Goal: Task Accomplishment & Management: Manage account settings

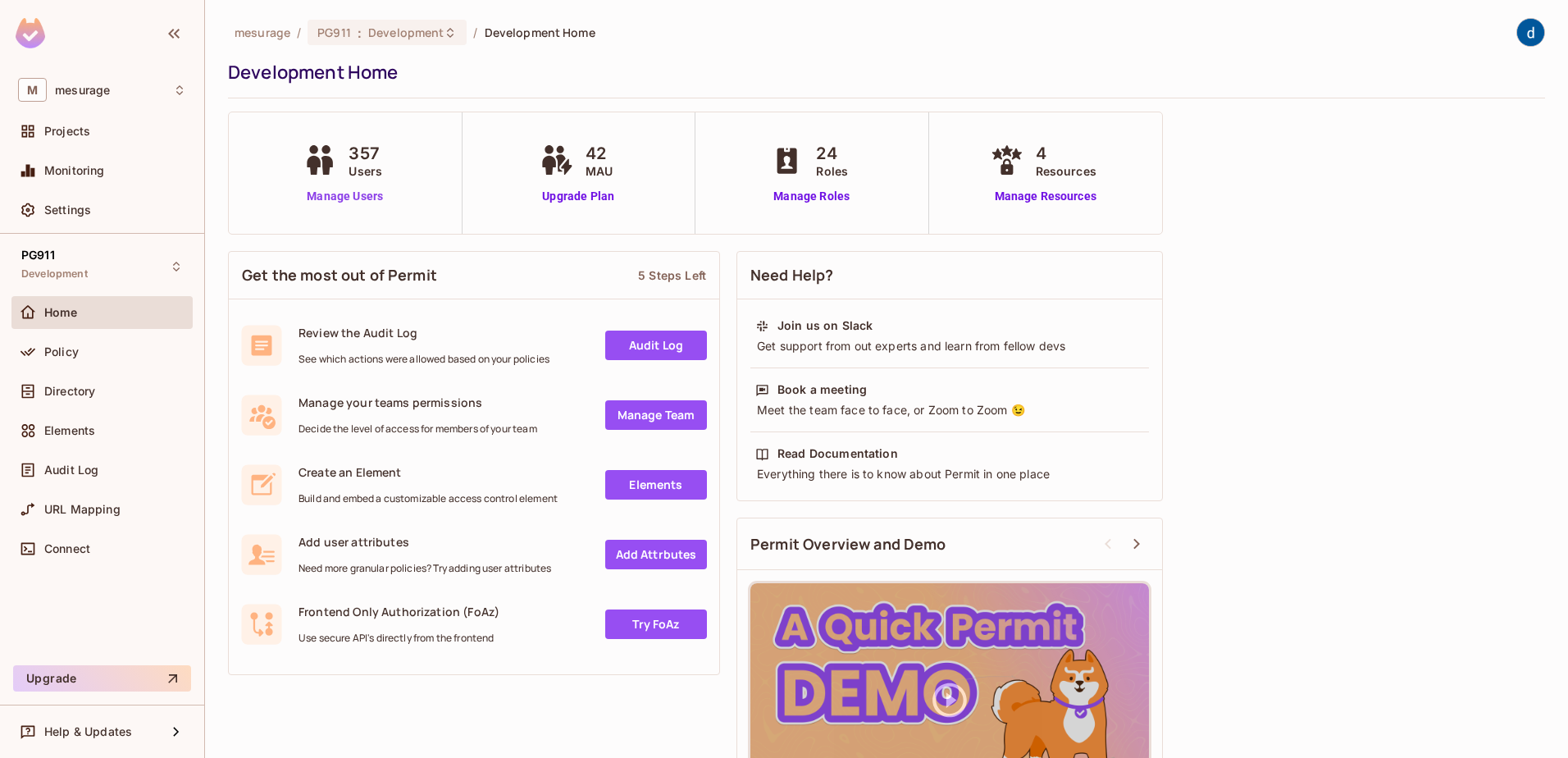
click at [350, 189] on link "Manage Users" at bounding box center [345, 196] width 91 height 17
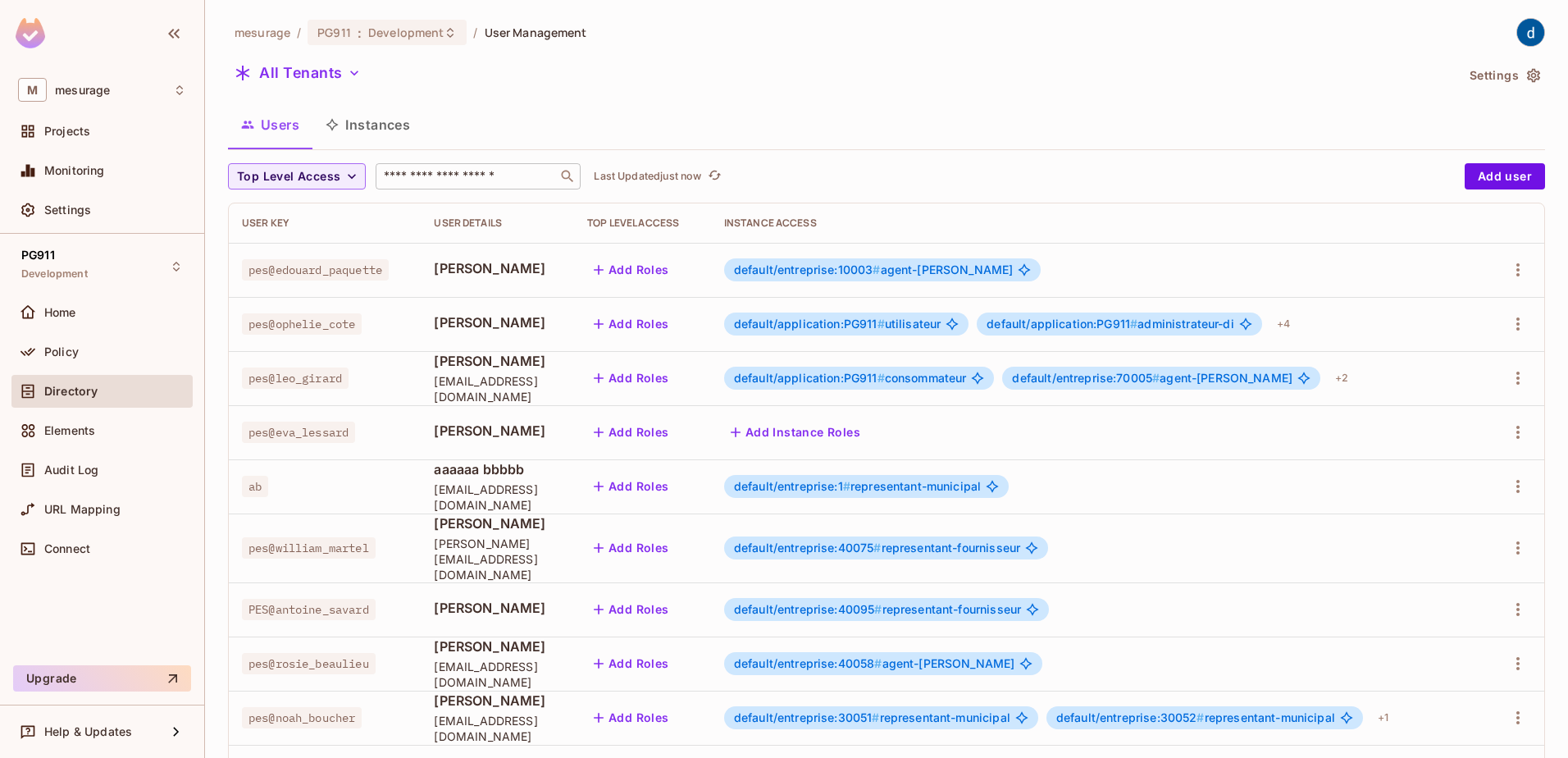
click at [484, 187] on div "​" at bounding box center [478, 176] width 205 height 26
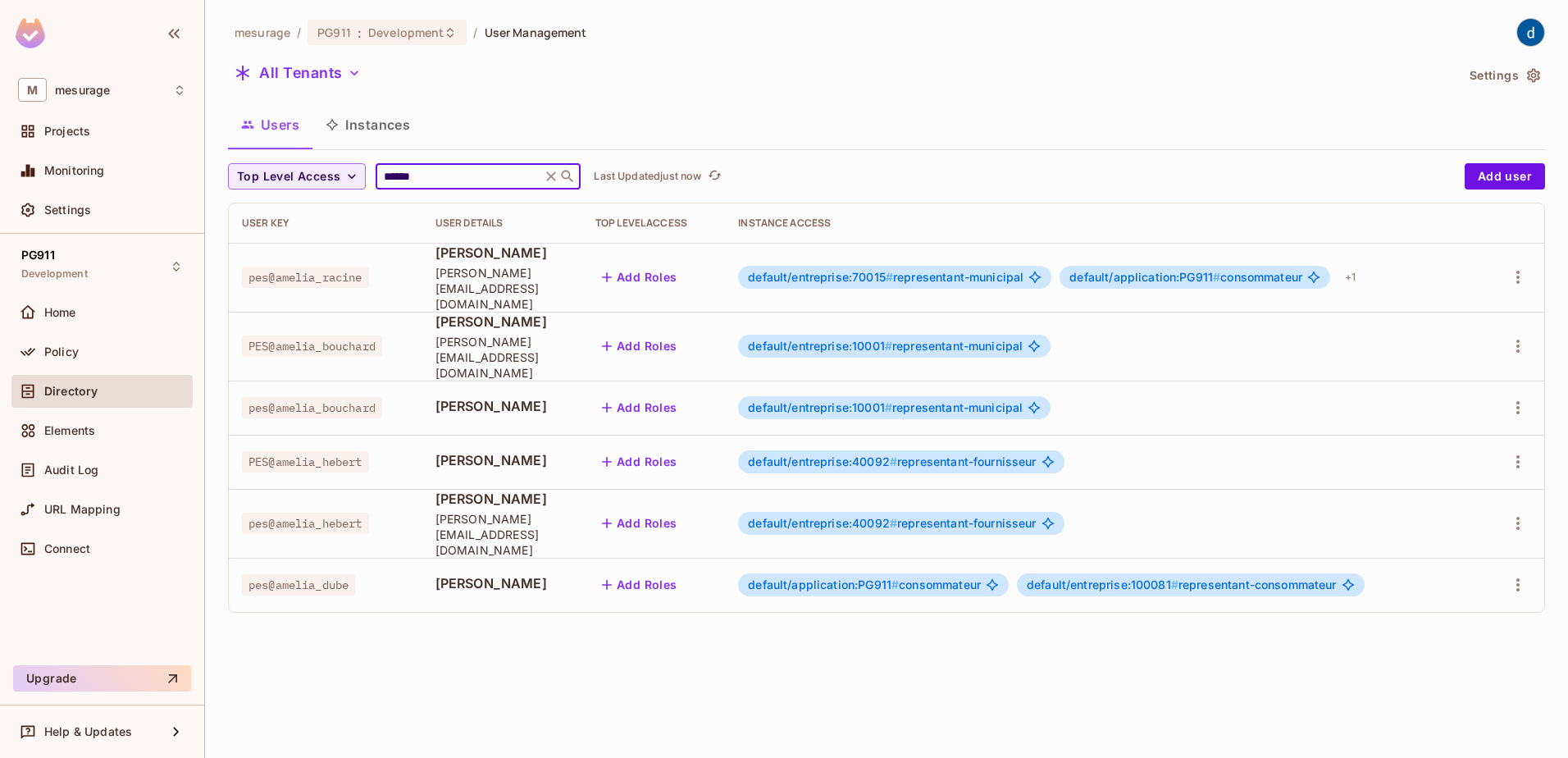
type input "******"
click at [462, 314] on span "[PERSON_NAME]" at bounding box center [502, 321] width 134 height 18
click at [1510, 270] on icon "button" at bounding box center [1518, 277] width 20 height 20
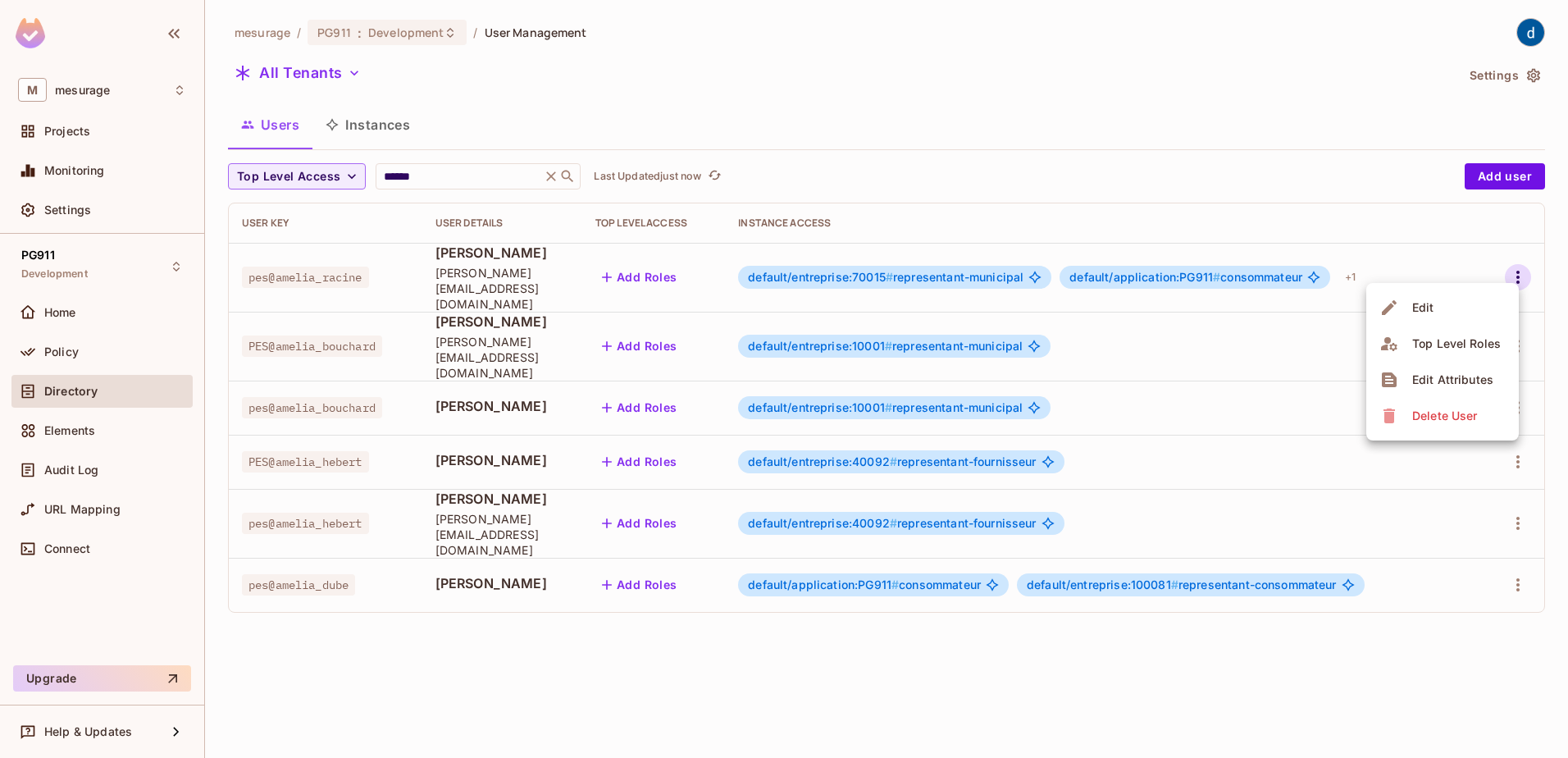
click at [1435, 375] on div "Edit Attributes" at bounding box center [1453, 379] width 81 height 17
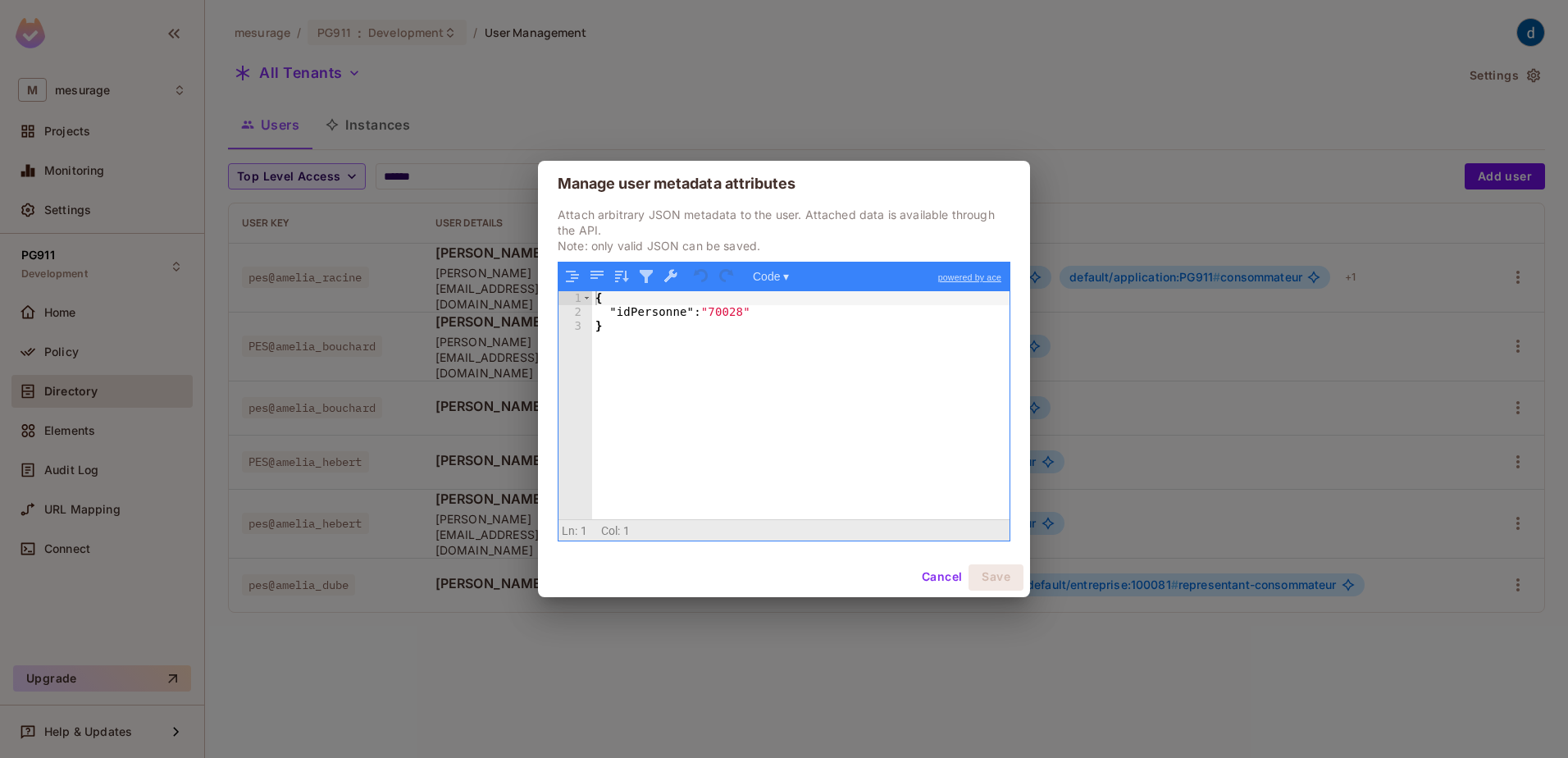
click at [940, 584] on button "Cancel" at bounding box center [942, 577] width 54 height 26
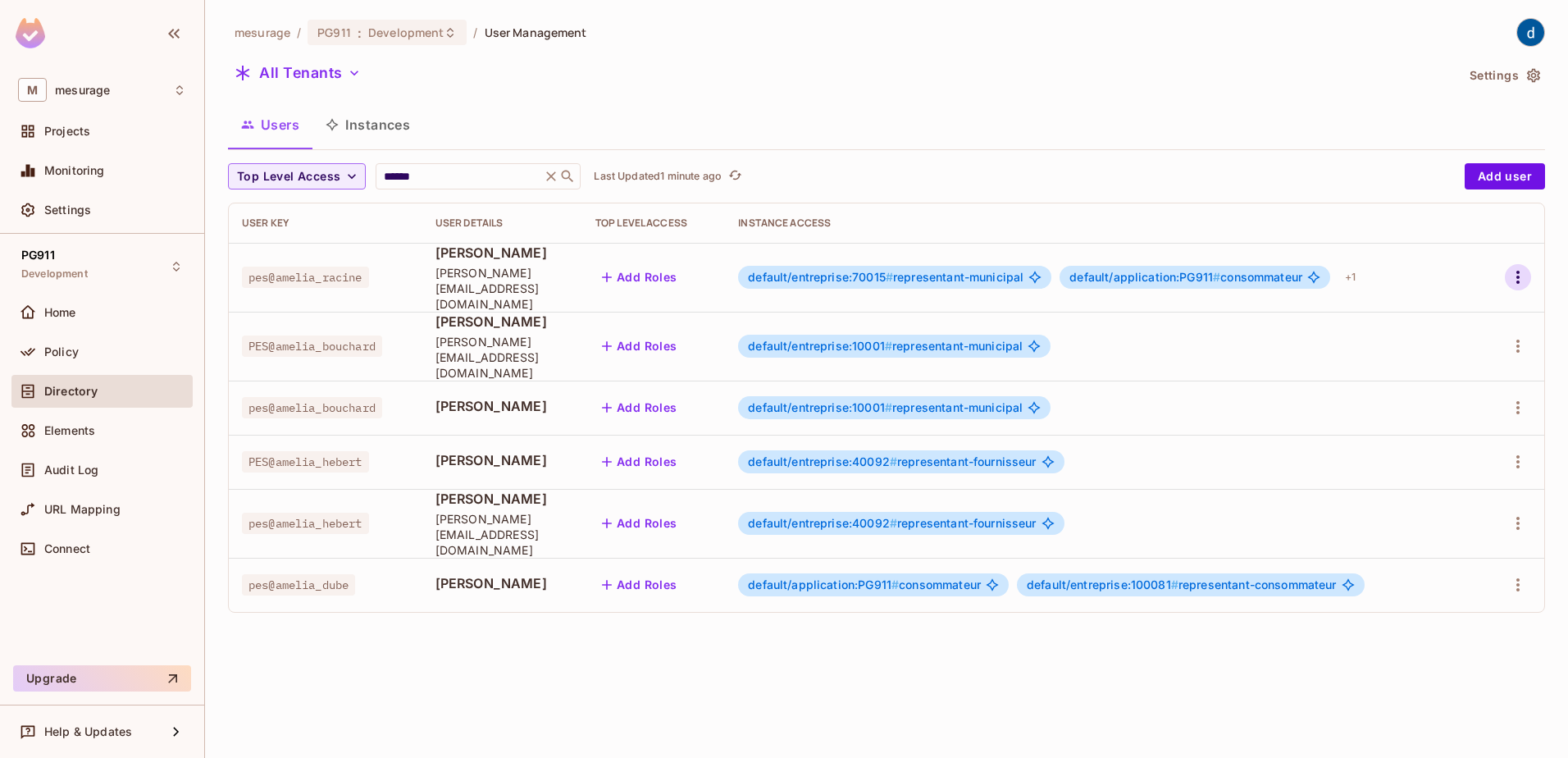
click at [1517, 271] on icon "button" at bounding box center [1518, 277] width 20 height 20
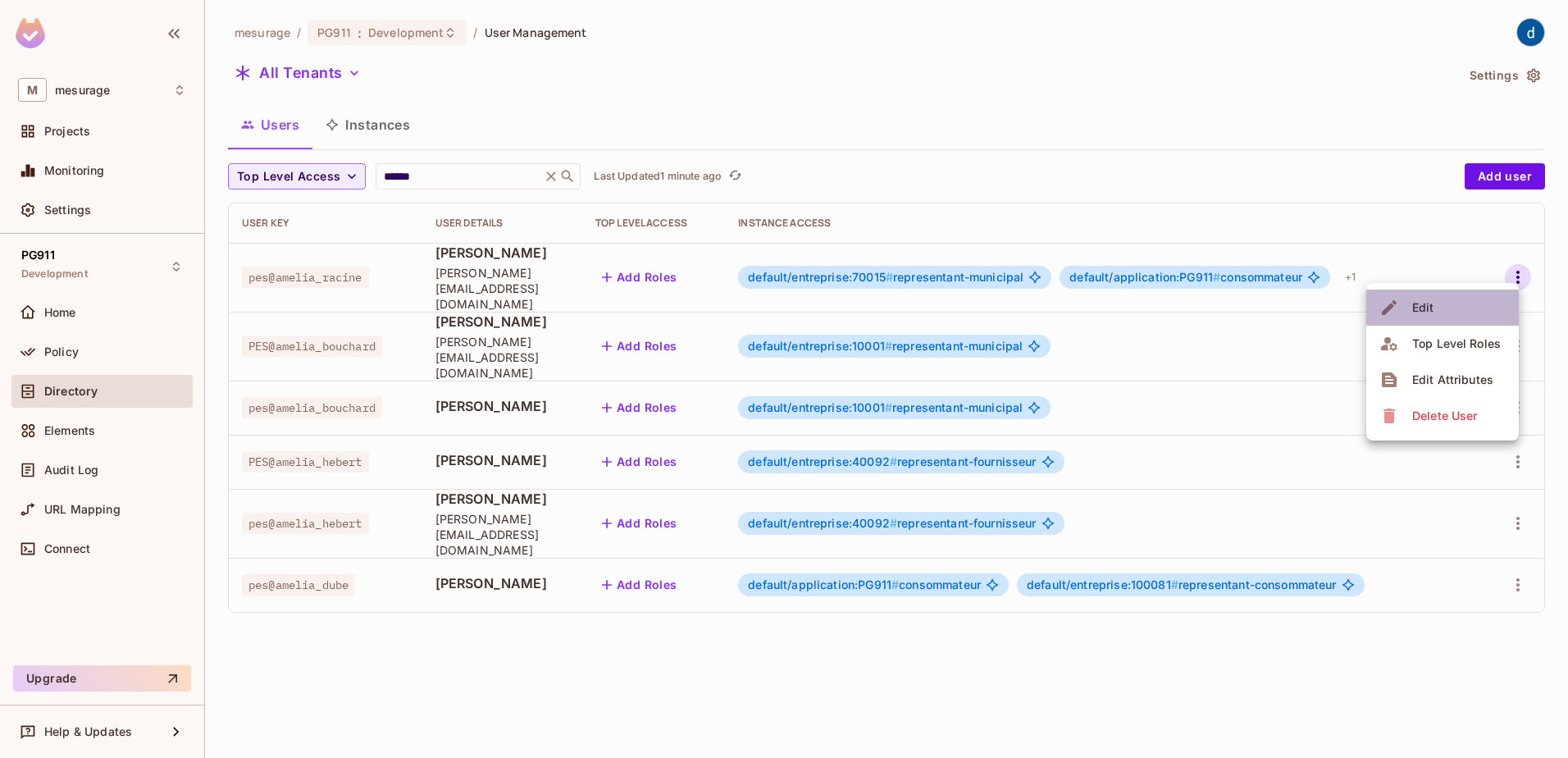
click at [1490, 297] on li "Edit" at bounding box center [1442, 307] width 152 height 36
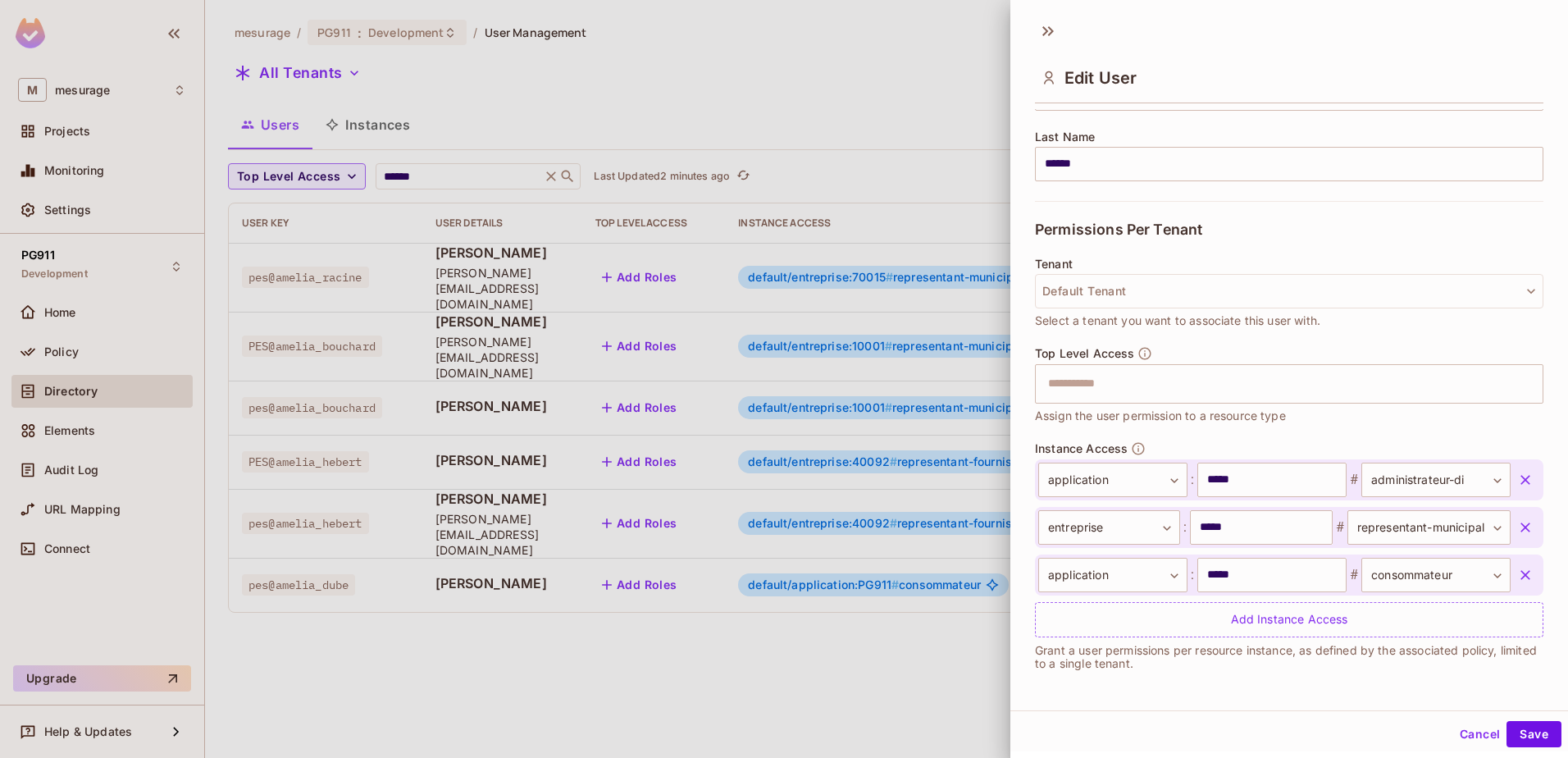
scroll to position [2, 0]
click at [815, 583] on div at bounding box center [784, 379] width 1568 height 758
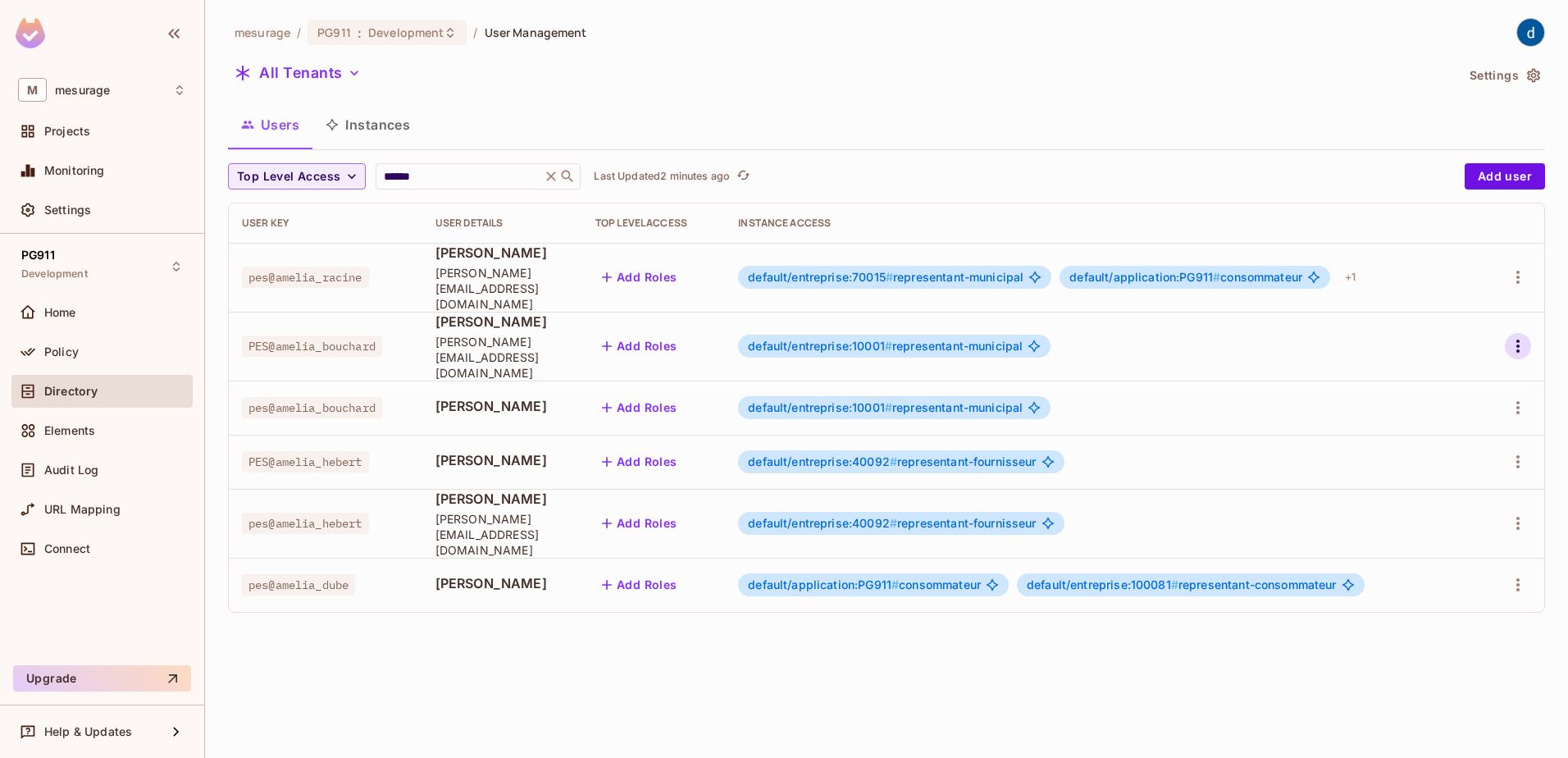
click at [1527, 336] on icon "button" at bounding box center [1518, 346] width 20 height 20
click at [1472, 354] on li "Edit" at bounding box center [1442, 362] width 152 height 36
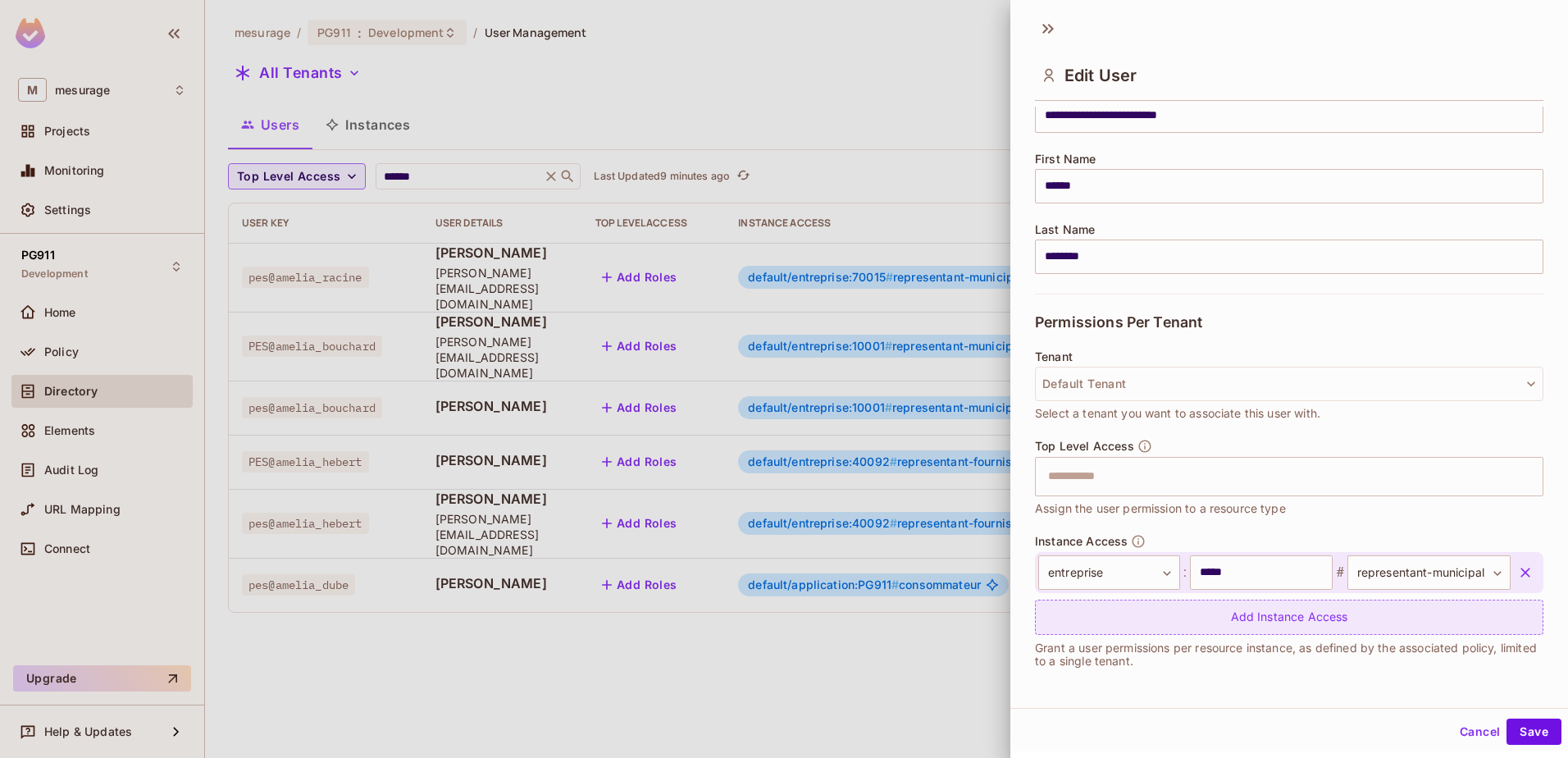
click at [1214, 622] on div "Add Instance Access" at bounding box center [1289, 616] width 509 height 35
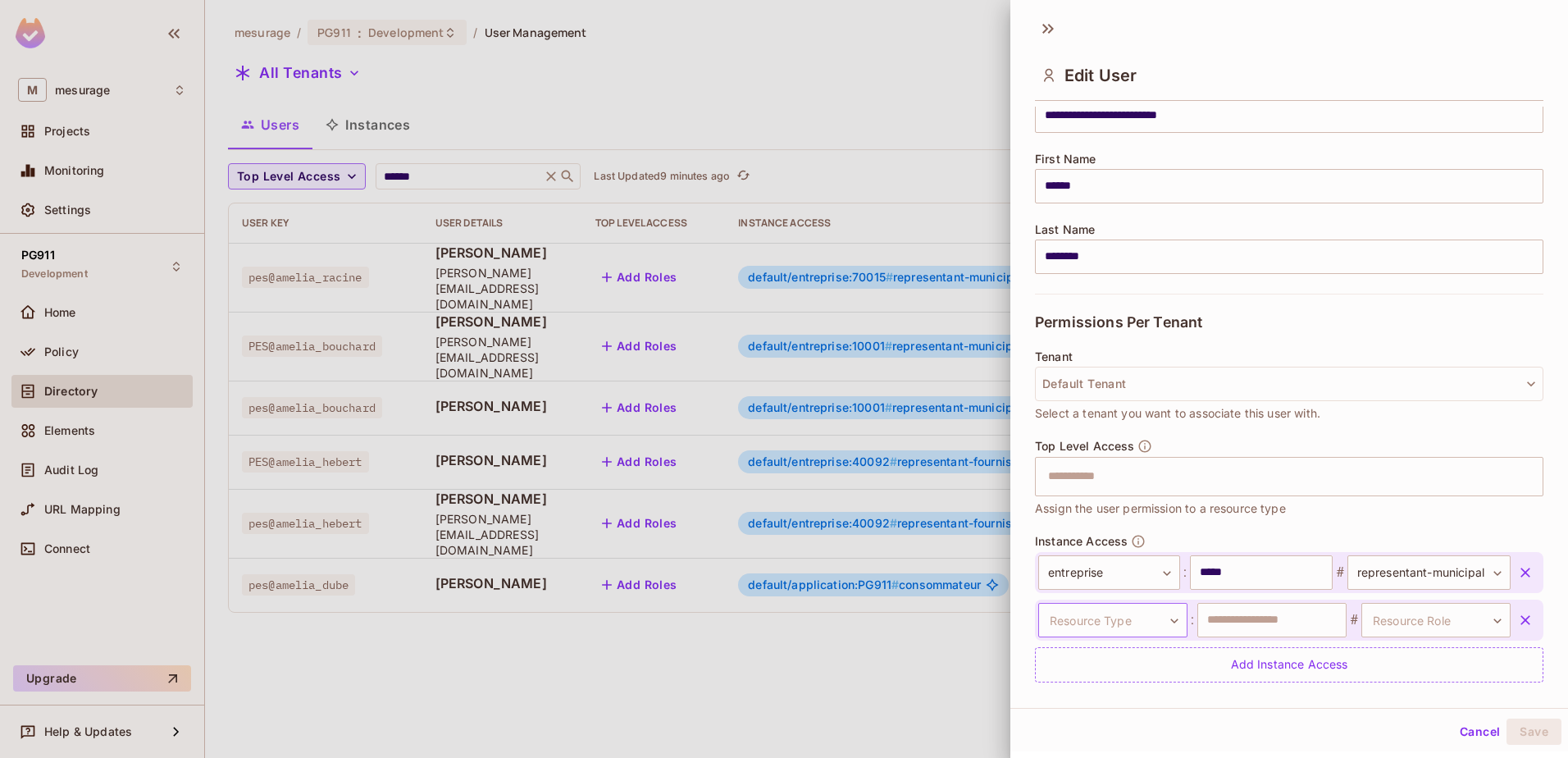
click at [1162, 620] on body "M mesurage Projects Monitoring Settings PG911 Development Home Policy Directory…" at bounding box center [784, 379] width 1568 height 758
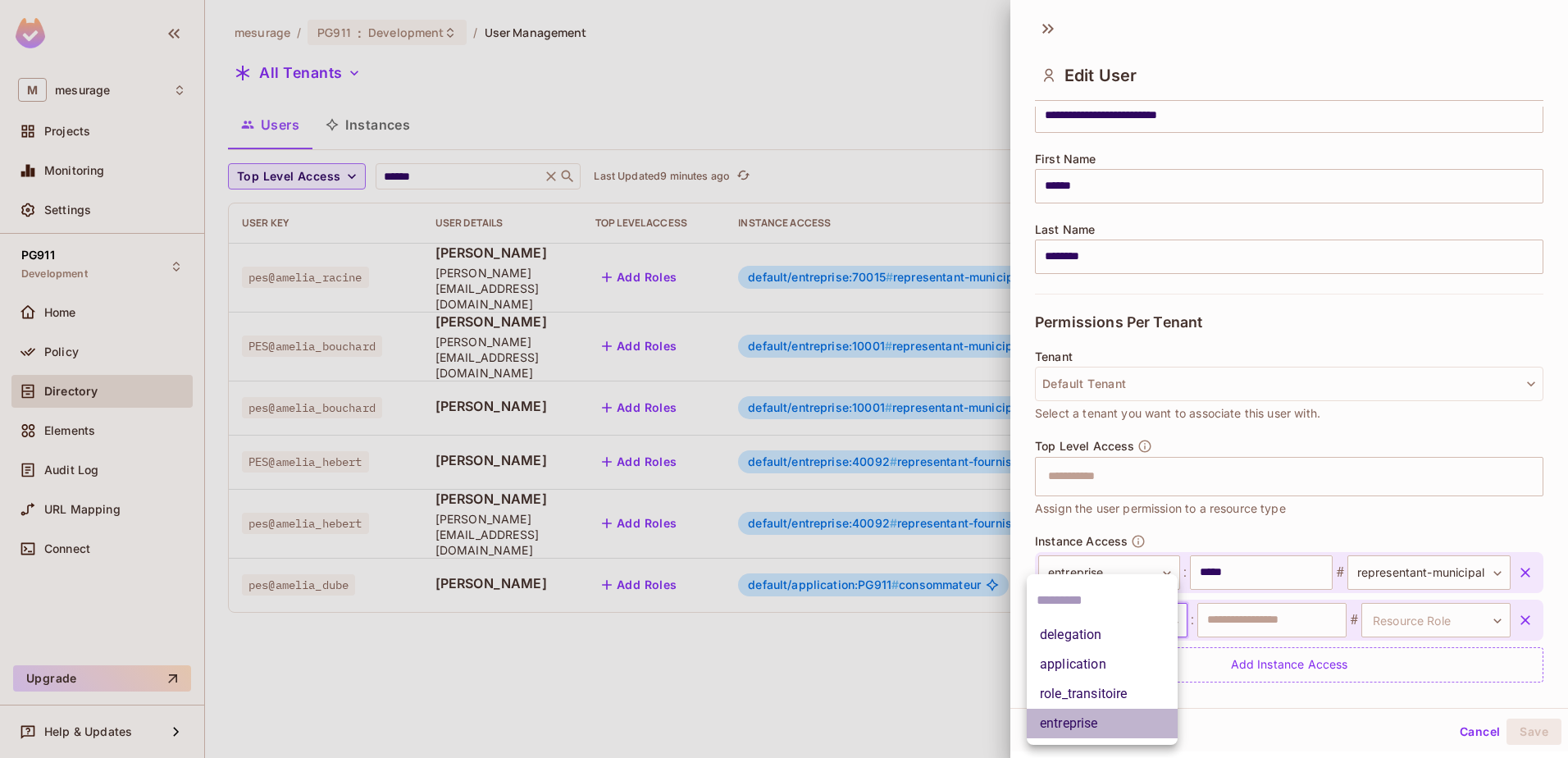
click at [1081, 722] on li "entreprise" at bounding box center [1102, 723] width 151 height 30
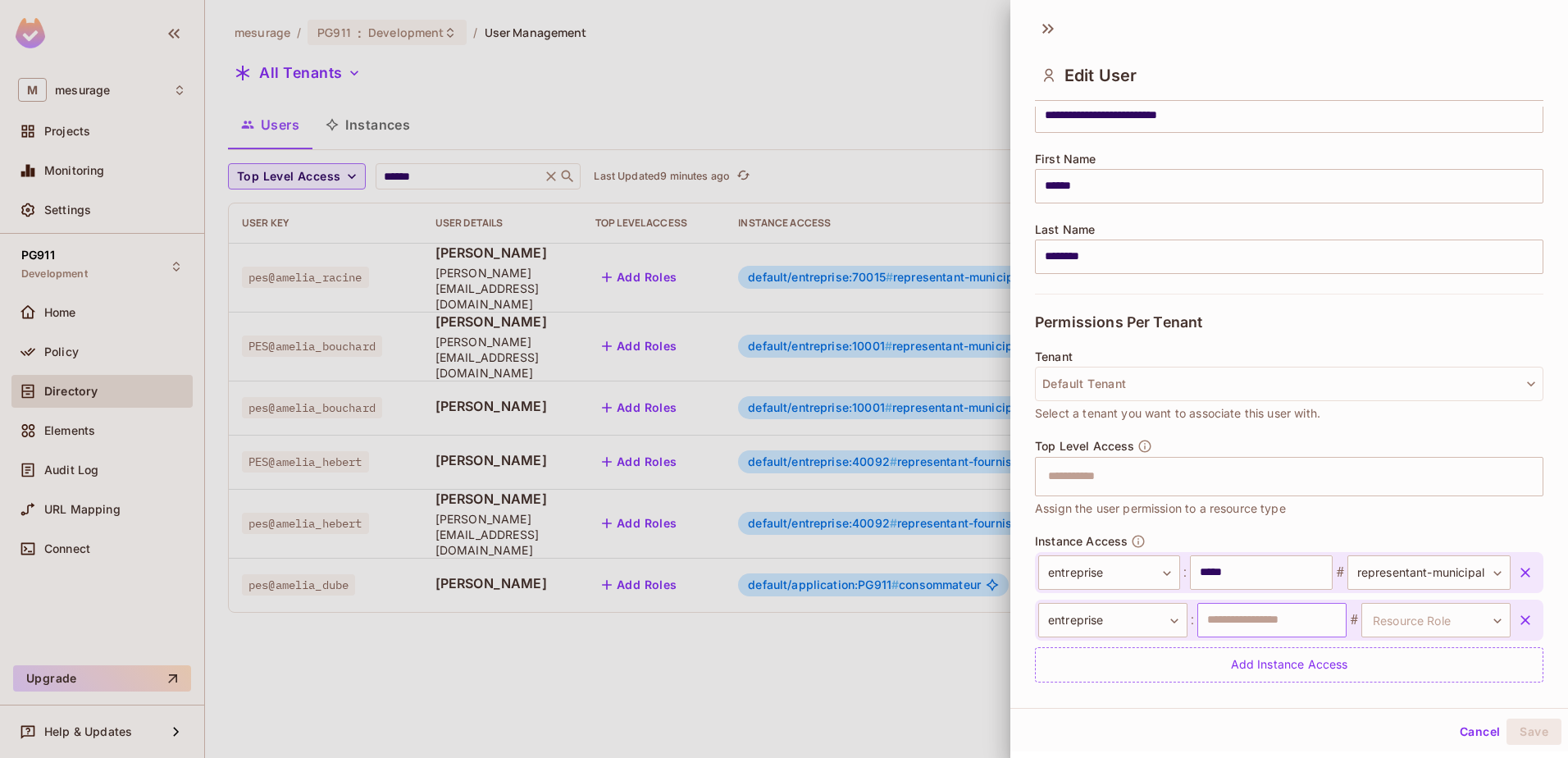
click at [1295, 631] on input "text" at bounding box center [1272, 620] width 149 height 35
type input "*****"
click at [1480, 621] on body "M mesurage Projects Monitoring Settings PG911 Development Home Policy Directory…" at bounding box center [784, 379] width 1568 height 758
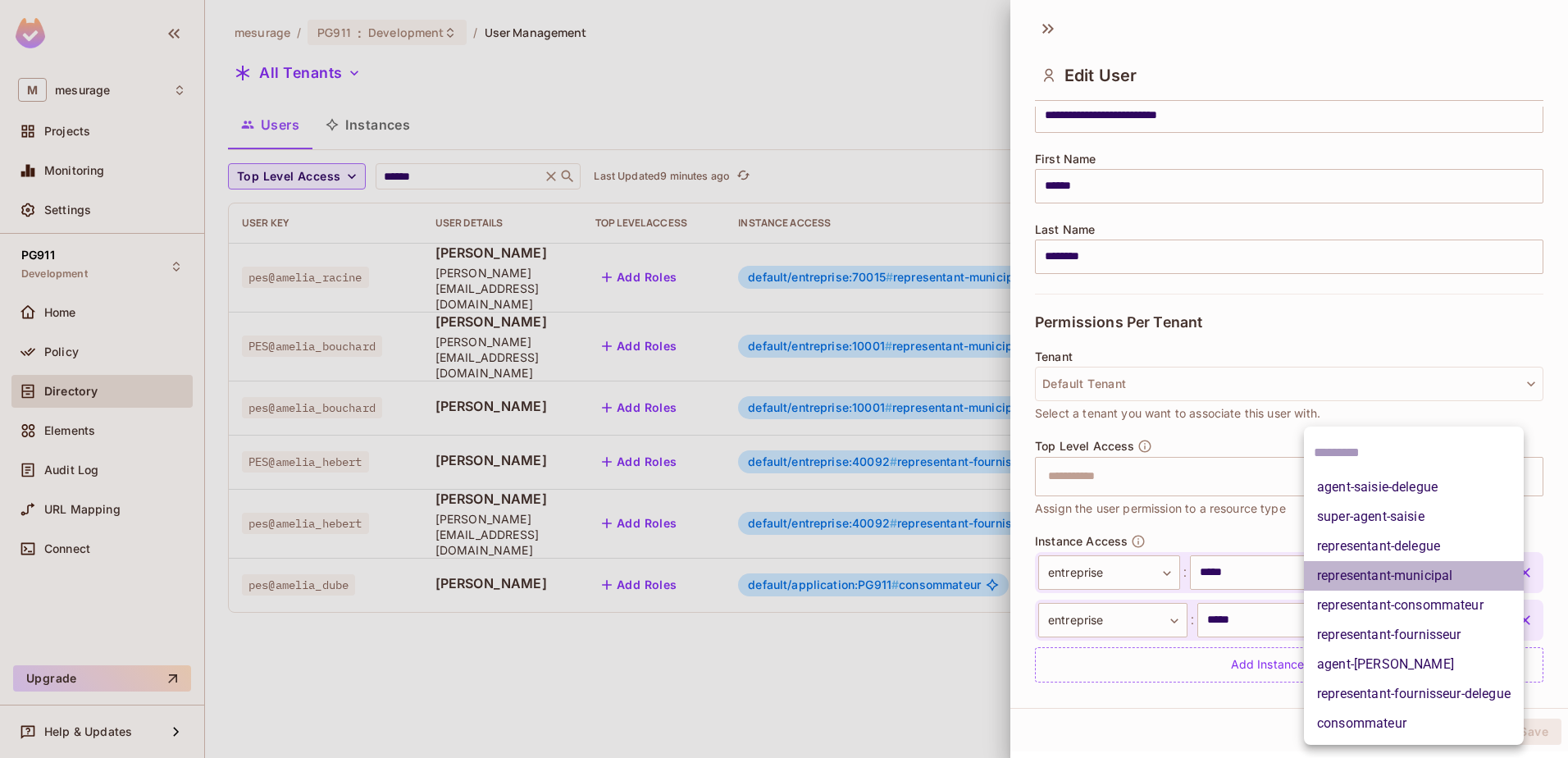
click at [1394, 575] on li "representant-municipal" at bounding box center [1413, 575] width 220 height 30
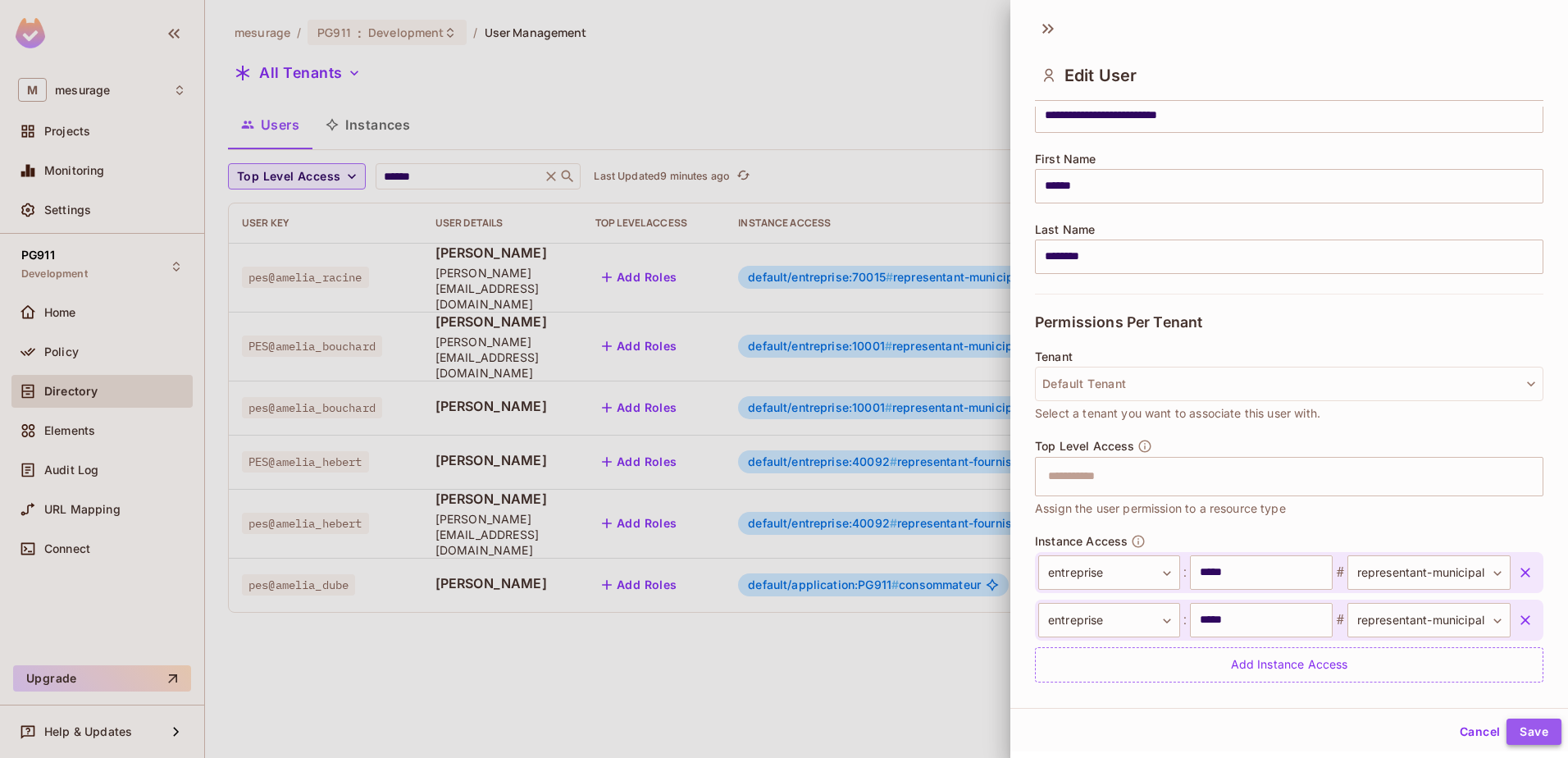
click at [1525, 723] on button "Save" at bounding box center [1533, 731] width 55 height 26
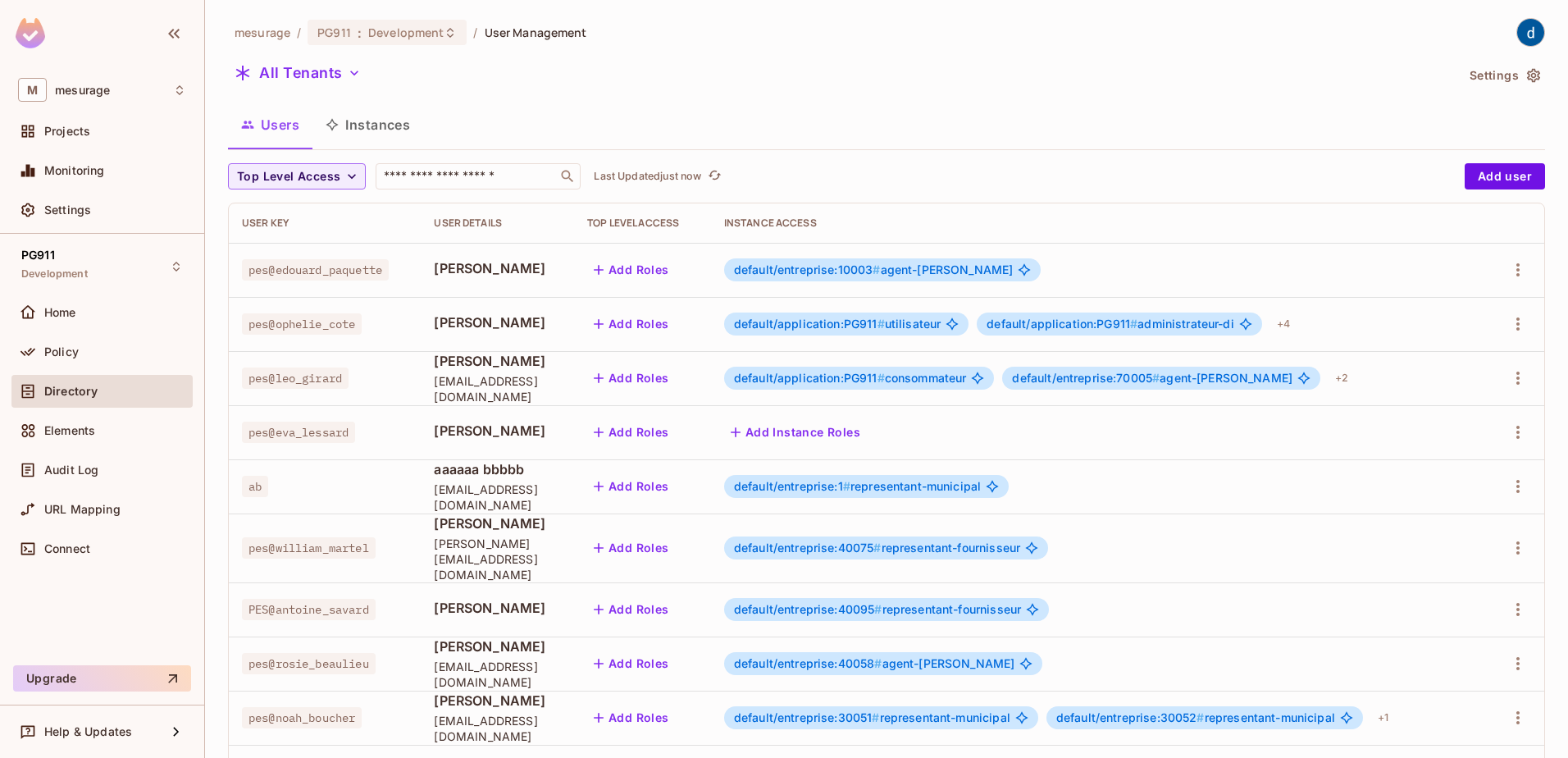
click at [369, 115] on button "Instances" at bounding box center [367, 124] width 110 height 41
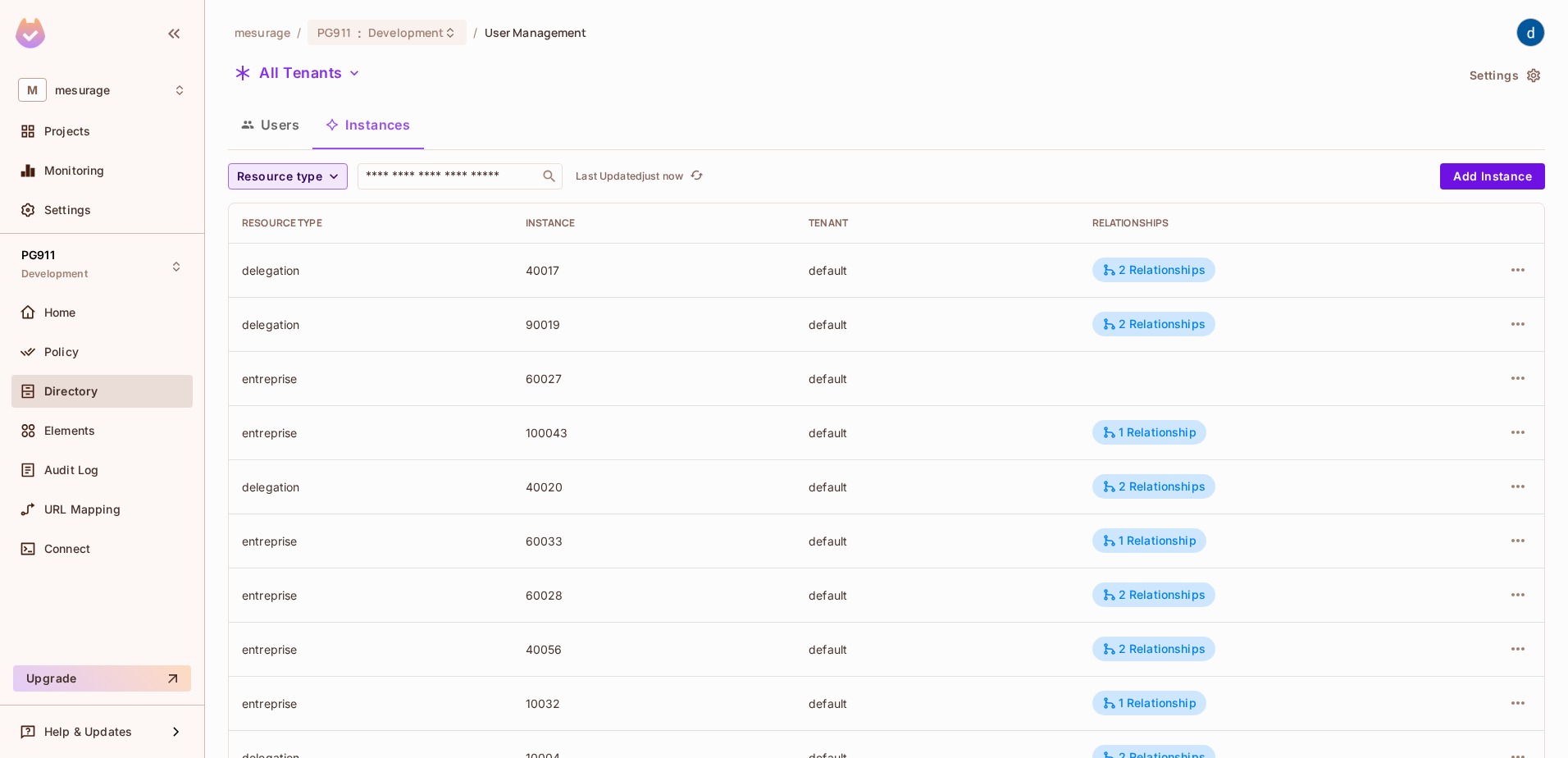
click at [340, 181] on icon "button" at bounding box center [334, 176] width 17 height 17
click at [280, 319] on span "entreprise" at bounding box center [281, 320] width 79 height 16
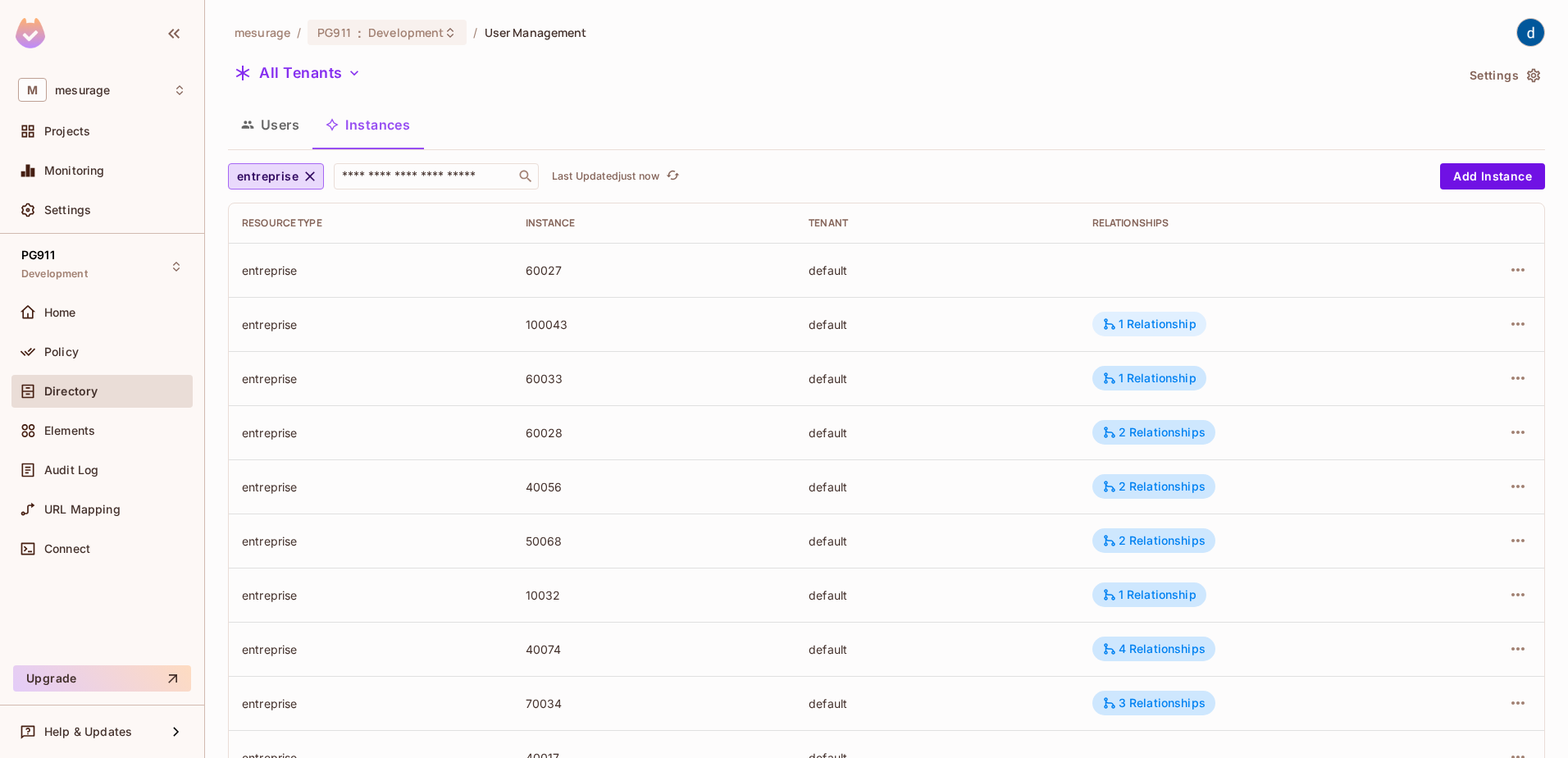
click at [1127, 320] on div "1 Relationship" at bounding box center [1149, 324] width 94 height 15
click at [1010, 315] on div at bounding box center [784, 379] width 1568 height 758
click at [1504, 335] on button "button" at bounding box center [1517, 324] width 26 height 26
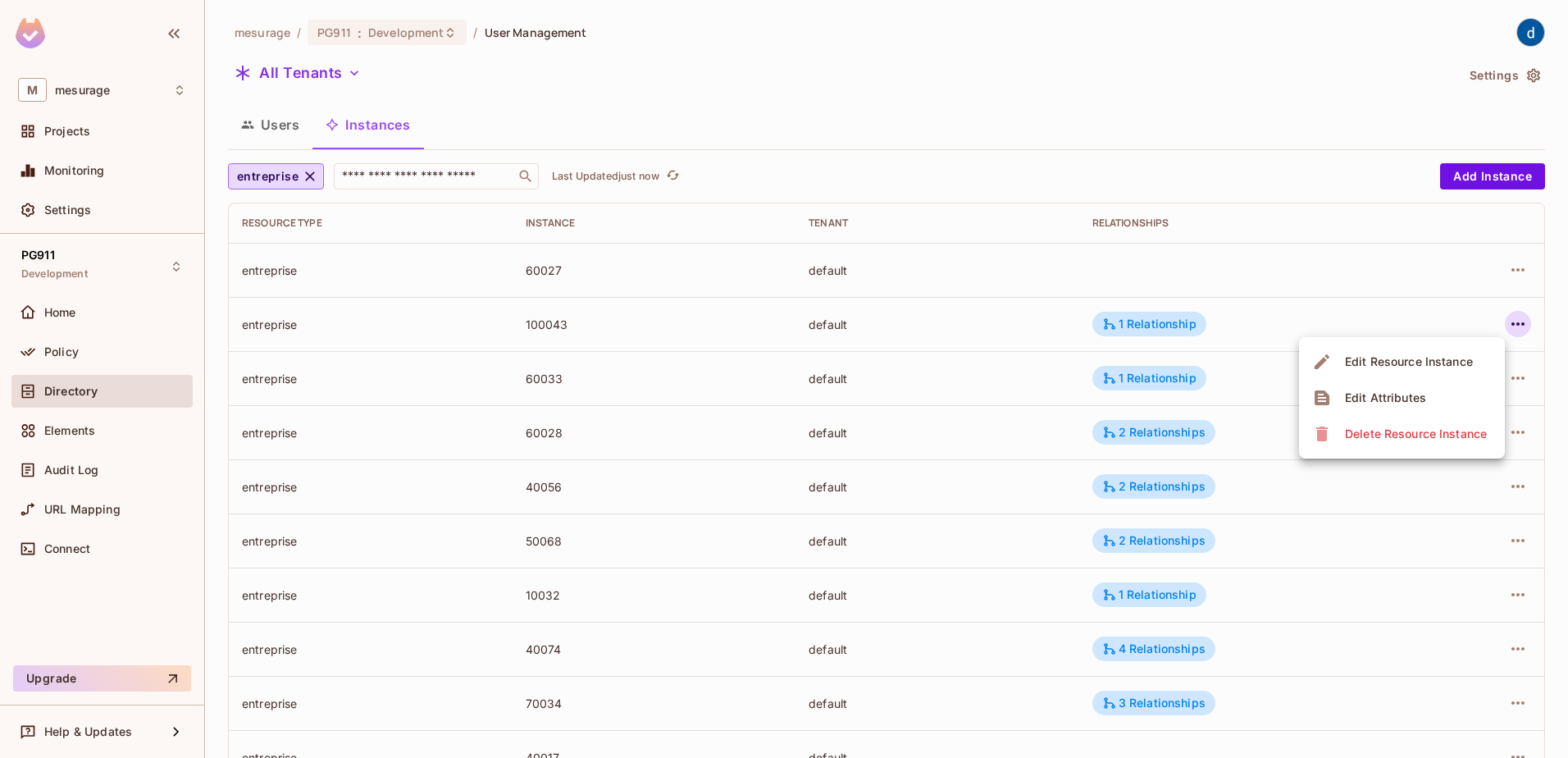
click at [1412, 389] on div "Edit Attributes" at bounding box center [1385, 397] width 81 height 17
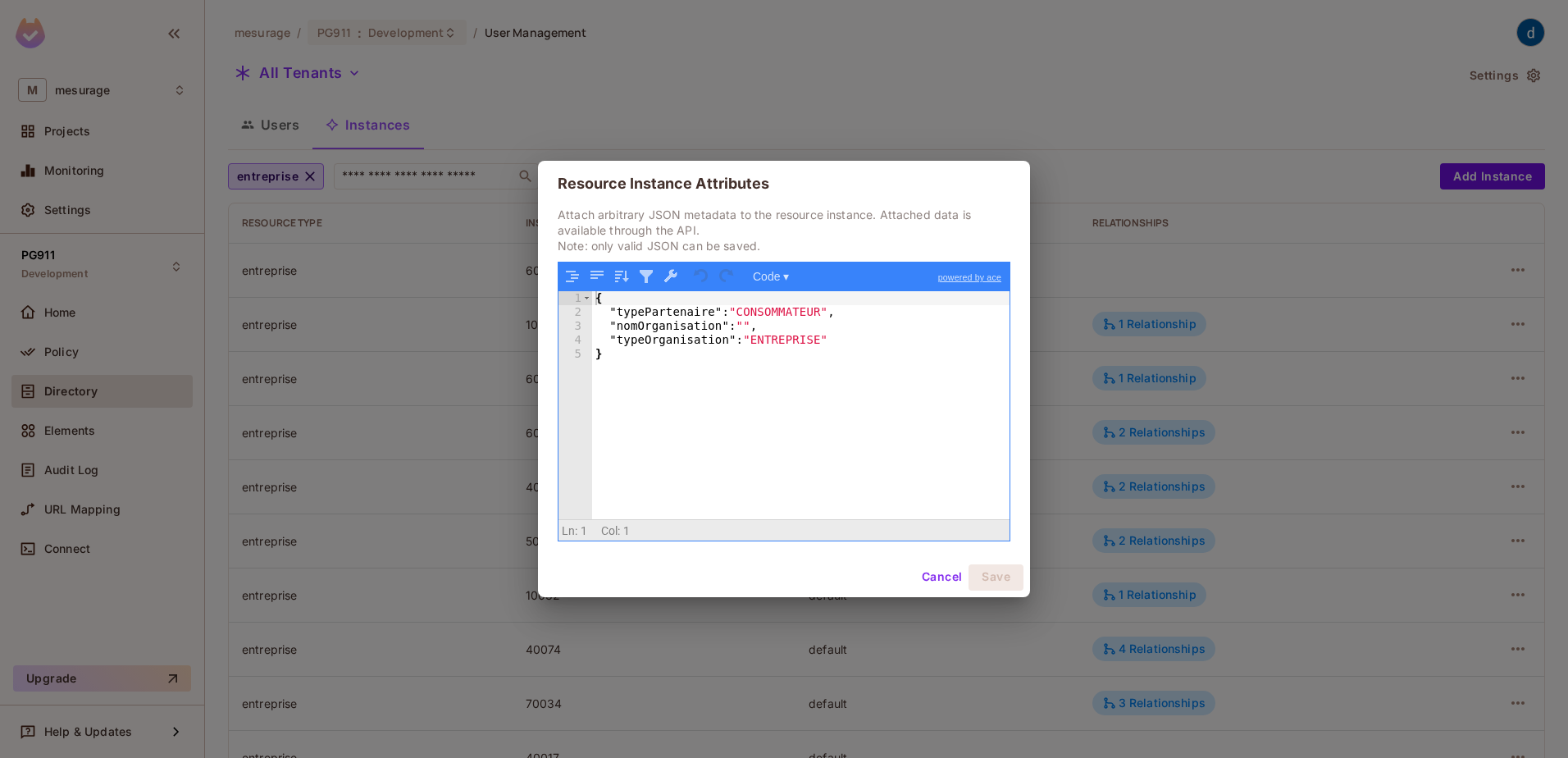
click at [950, 576] on button "Cancel" at bounding box center [942, 577] width 54 height 26
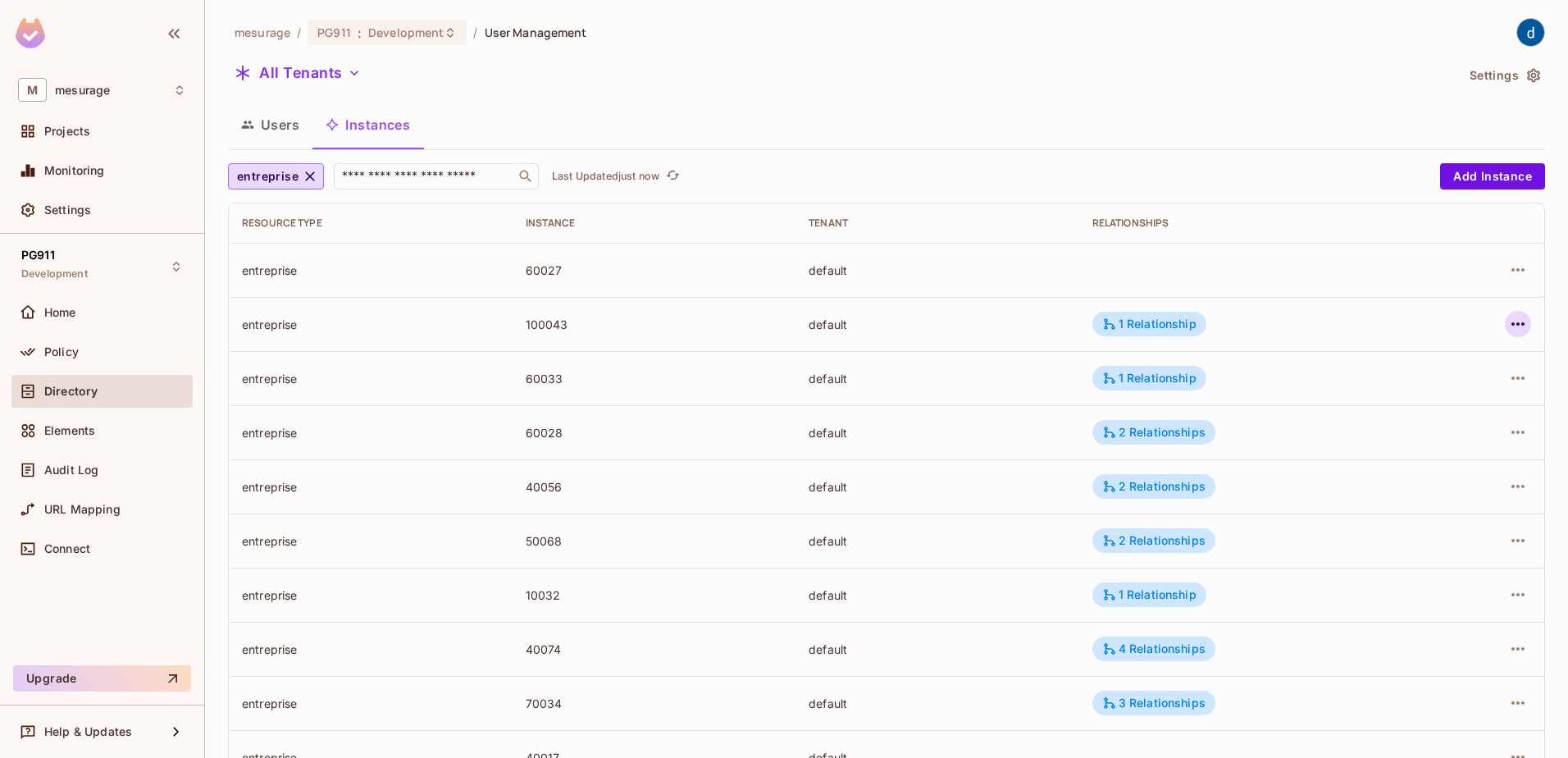
click at [1508, 320] on icon "button" at bounding box center [1518, 324] width 20 height 20
